Goal: Transaction & Acquisition: Purchase product/service

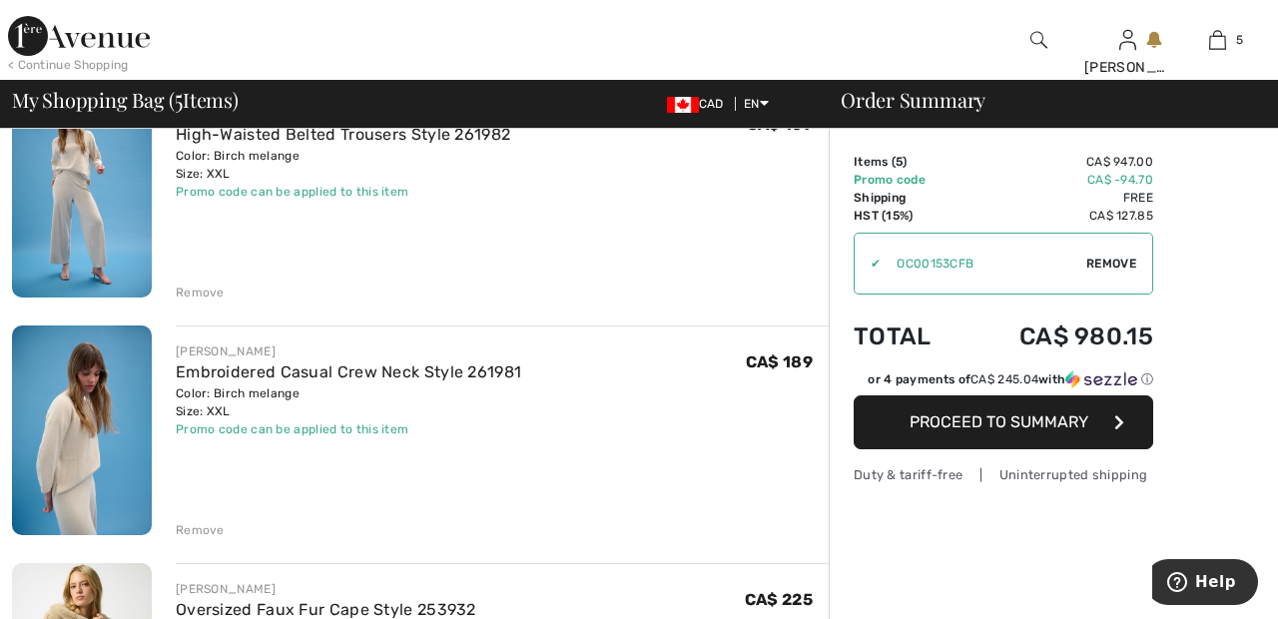
scroll to position [221, 0]
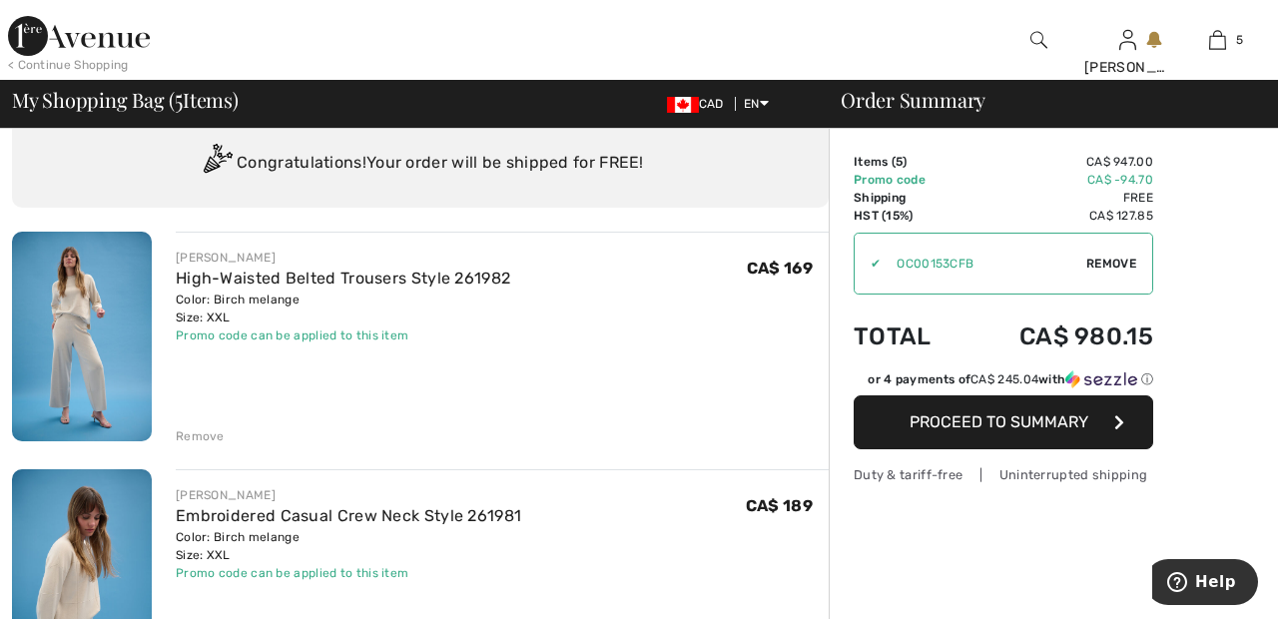
scroll to position [0, 0]
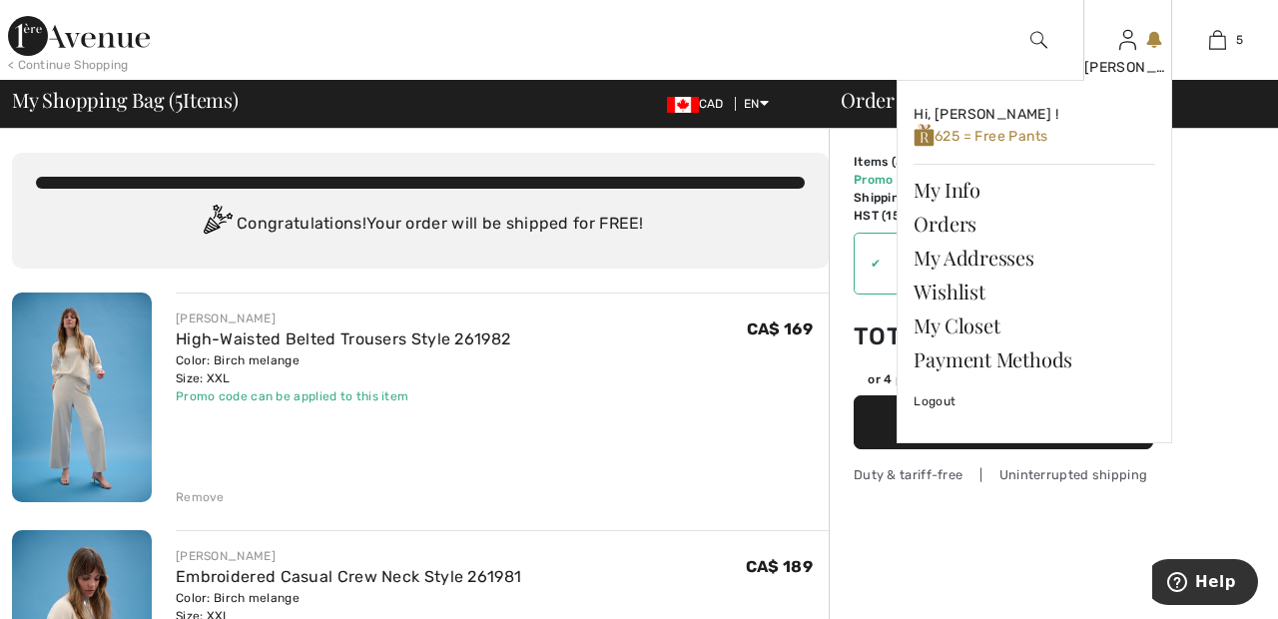
click at [1127, 47] on img at bounding box center [1127, 40] width 17 height 24
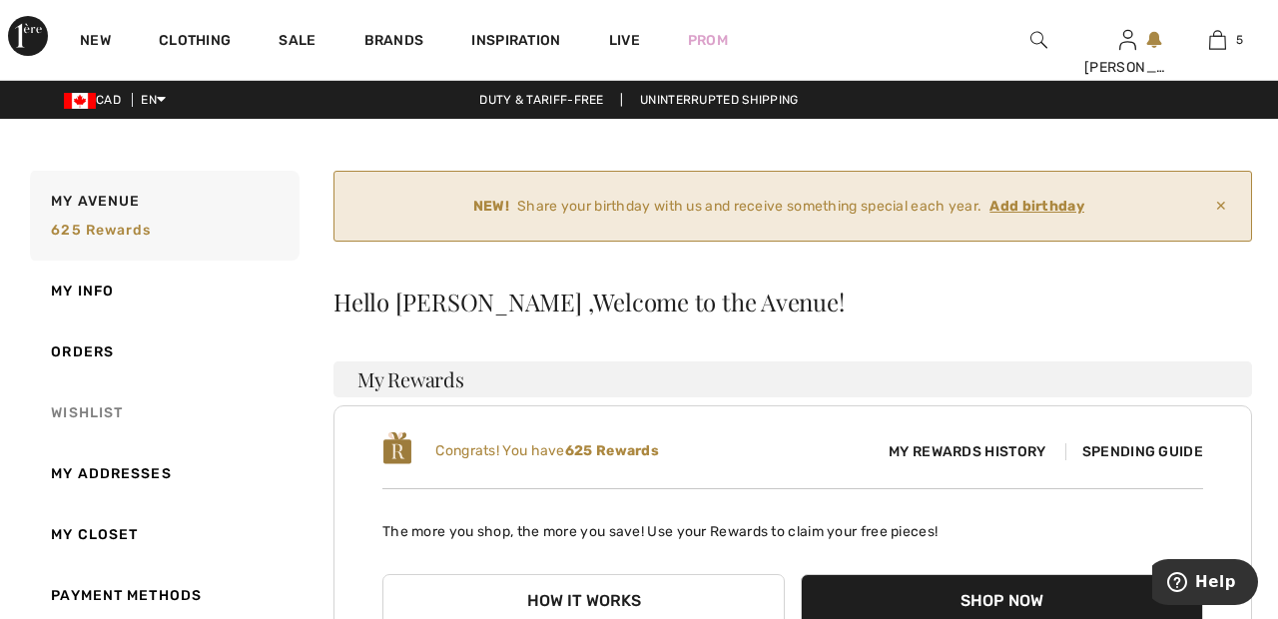
click at [106, 402] on link "Wishlist" at bounding box center [163, 412] width 274 height 61
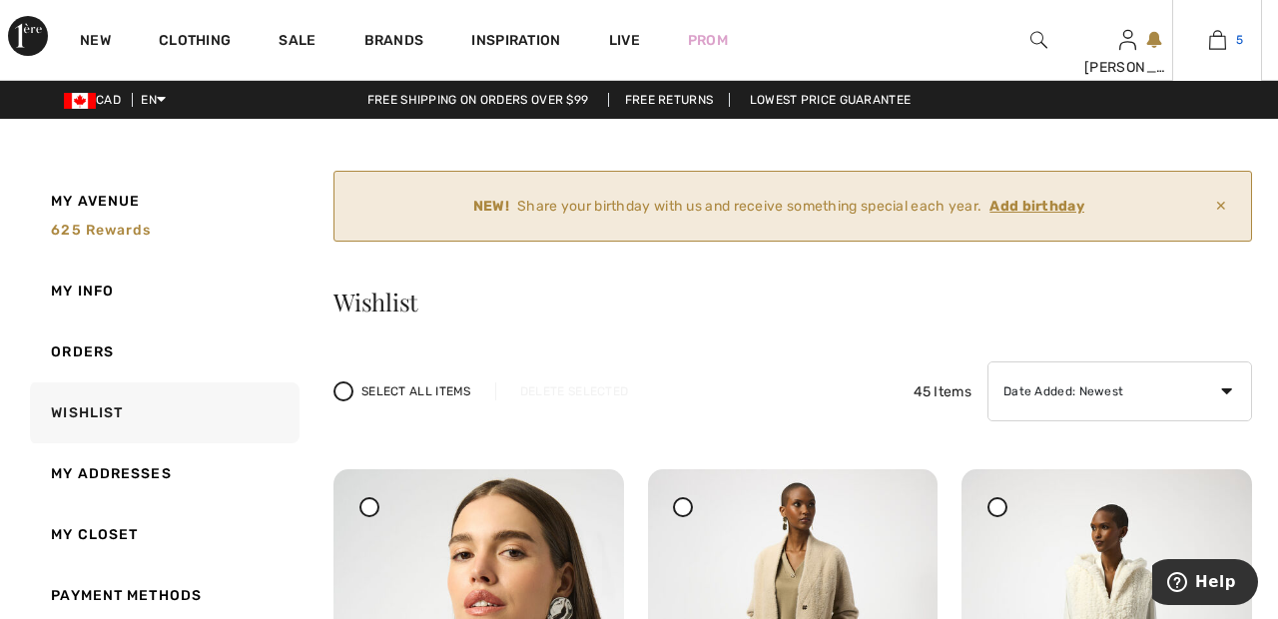
click at [1217, 45] on img at bounding box center [1217, 40] width 17 height 24
